Goal: Find specific page/section: Find specific page/section

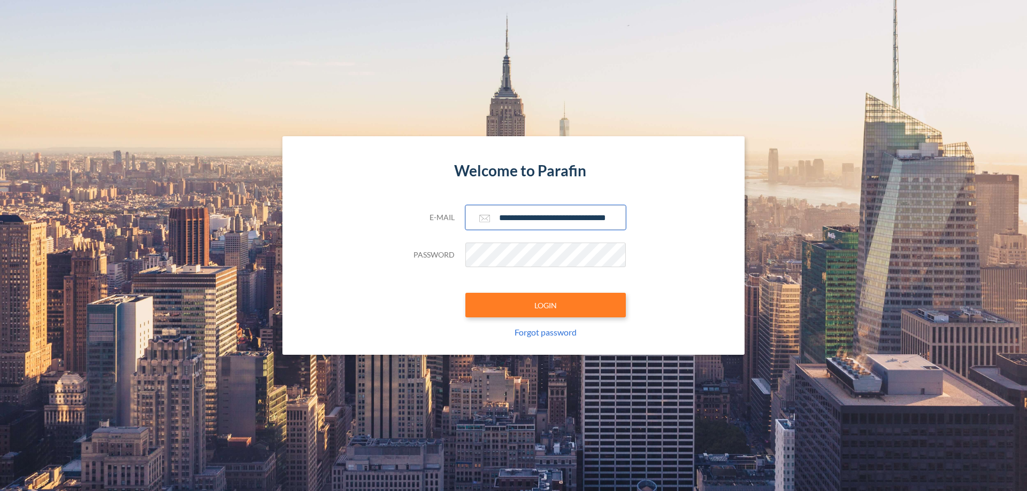
type input "**********"
click at [545, 305] on button "LOGIN" at bounding box center [545, 305] width 160 height 25
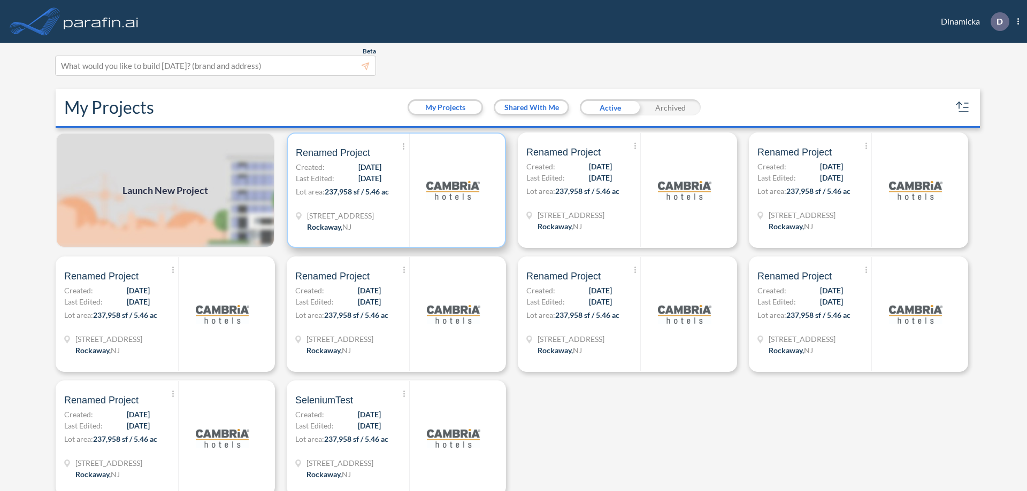
scroll to position [3, 0]
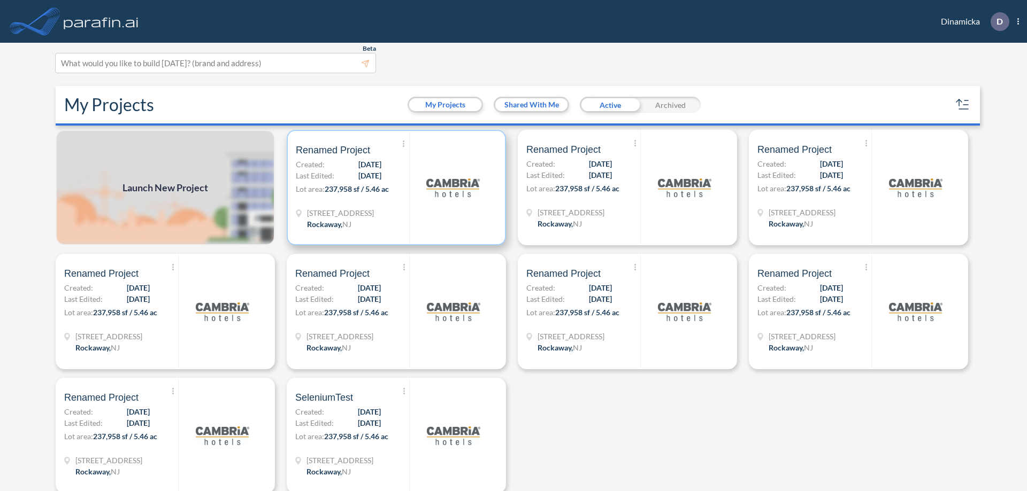
click at [394, 188] on p "Lot area: 237,958 sf / 5.46 ac" at bounding box center [352, 191] width 113 height 16
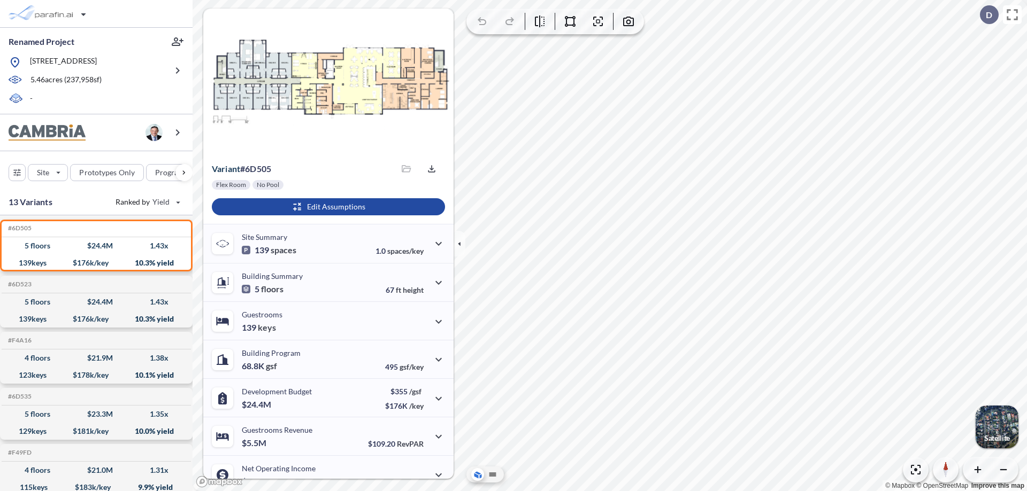
scroll to position [54, 0]
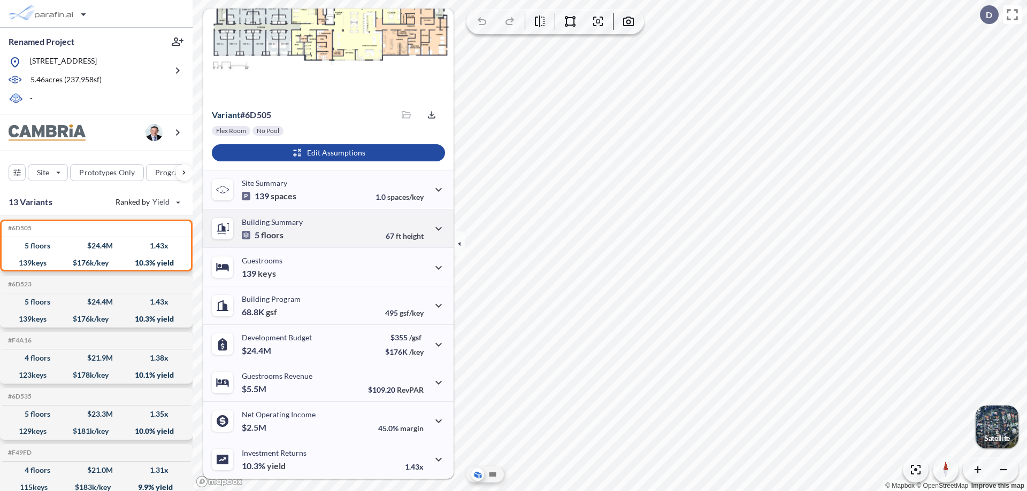
click at [327, 228] on div "Building Summary 5 floors 67 ft height" at bounding box center [328, 228] width 250 height 38
